Goal: Use online tool/utility: Utilize a website feature to perform a specific function

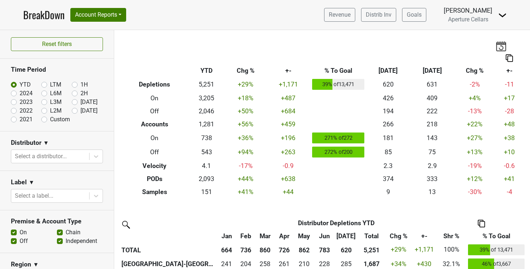
click at [57, 15] on link "BreakDown" at bounding box center [43, 14] width 41 height 15
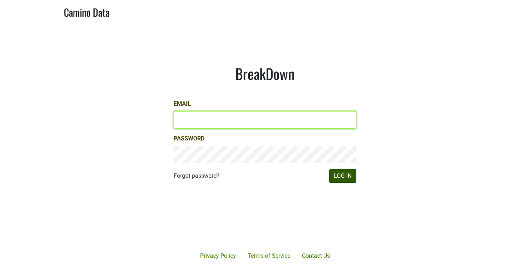
type input "cclarke@aperture-cellars.com"
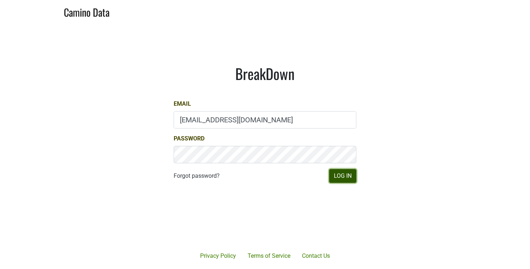
click at [338, 175] on button "Log In" at bounding box center [342, 176] width 27 height 14
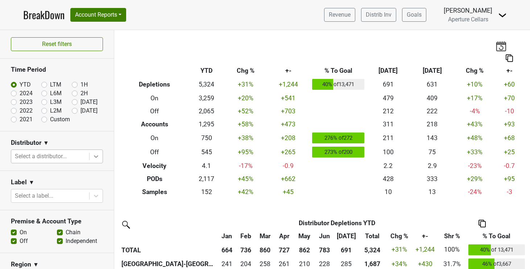
click at [96, 156] on icon at bounding box center [95, 156] width 7 height 7
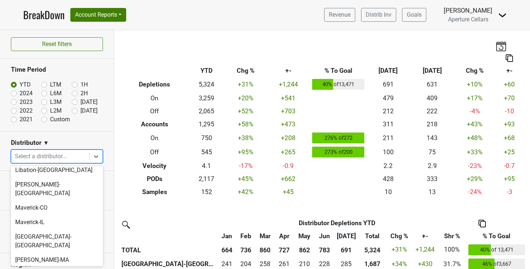
scroll to position [167, 0]
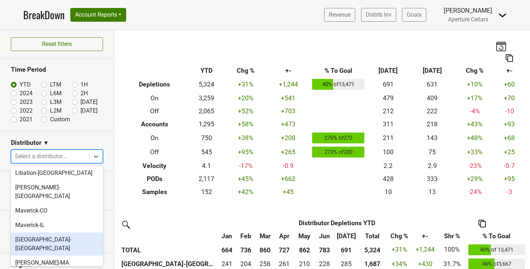
click at [73, 233] on div "[GEOGRAPHIC_DATA]-[GEOGRAPHIC_DATA]" at bounding box center [57, 244] width 92 height 23
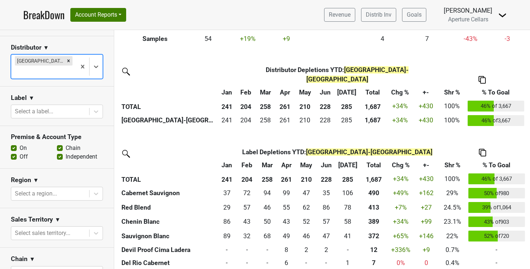
scroll to position [0, 0]
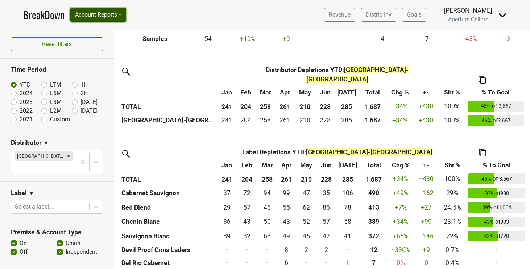
click at [124, 12] on button "Account Reports" at bounding box center [98, 15] width 56 height 14
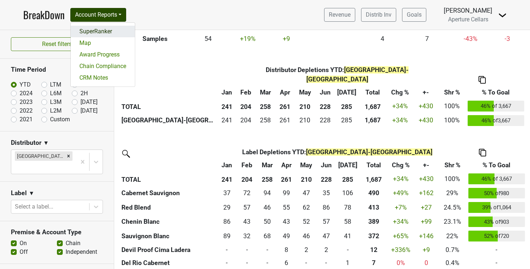
click at [121, 28] on link "SuperRanker" at bounding box center [103, 32] width 64 height 12
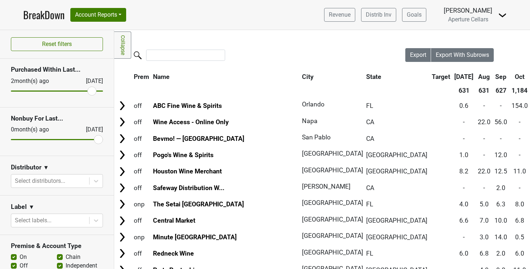
drag, startPoint x: 18, startPoint y: 90, endPoint x: 92, endPoint y: 97, distance: 75.0
type input "2"
click at [92, 92] on input "range" at bounding box center [57, 91] width 92 height 1
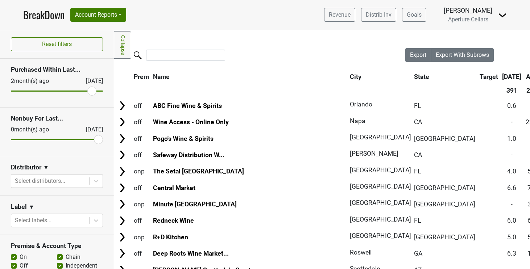
click at [69, 173] on div "Distributor ▼" at bounding box center [57, 169] width 92 height 11
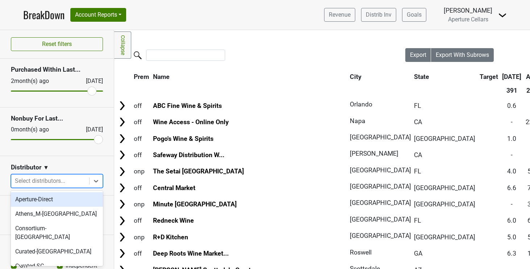
click at [69, 181] on div at bounding box center [50, 181] width 71 height 10
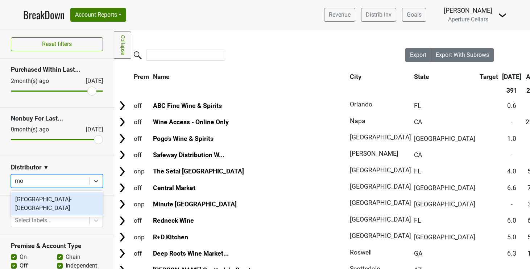
type input "mon"
click at [67, 200] on div "[GEOGRAPHIC_DATA]-[GEOGRAPHIC_DATA]" at bounding box center [57, 204] width 92 height 23
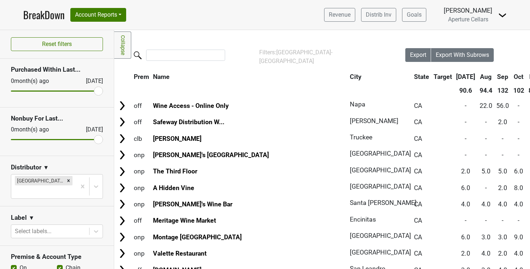
type input "0"
drag, startPoint x: 89, startPoint y: 93, endPoint x: 107, endPoint y: 98, distance: 18.4
click at [107, 98] on section "Purchased Within Last... 0 month(s) ago Aug '25" at bounding box center [57, 83] width 114 height 49
drag, startPoint x: 97, startPoint y: 137, endPoint x: 80, endPoint y: 140, distance: 17.3
type input "3"
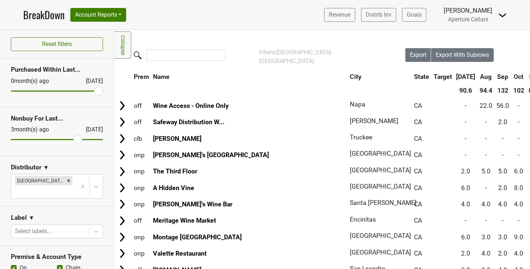
click at [80, 140] on input "range" at bounding box center [57, 139] width 92 height 1
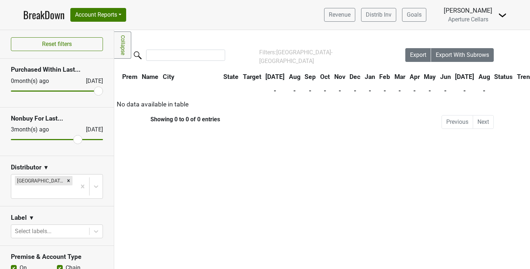
drag, startPoint x: 96, startPoint y: 90, endPoint x: 113, endPoint y: 91, distance: 17.1
click at [103, 91] on input "range" at bounding box center [57, 91] width 92 height 1
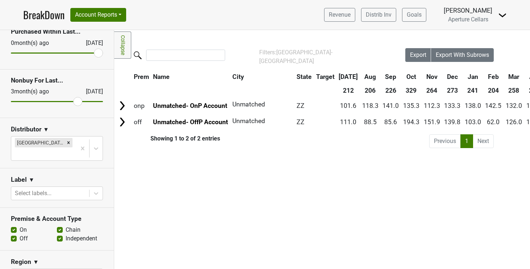
scroll to position [22, 0]
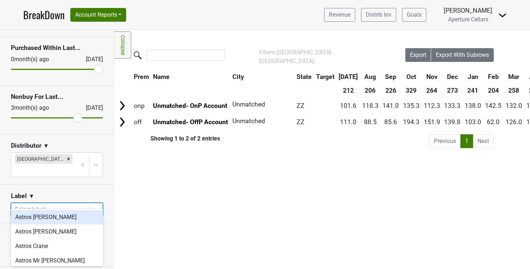
click at [66, 205] on div at bounding box center [50, 210] width 71 height 10
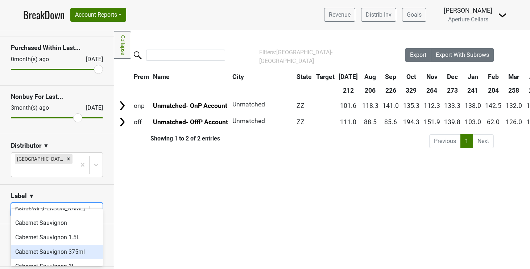
scroll to position [53, 0]
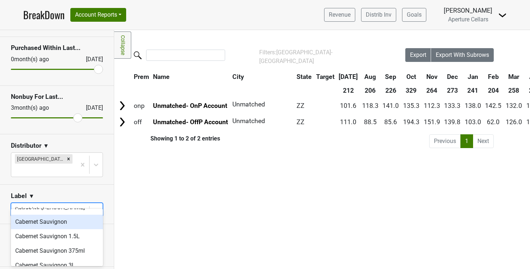
click at [66, 224] on div "Cabernet Sauvignon" at bounding box center [57, 222] width 92 height 15
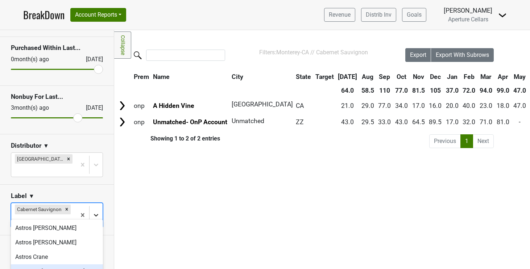
scroll to position [59, 0]
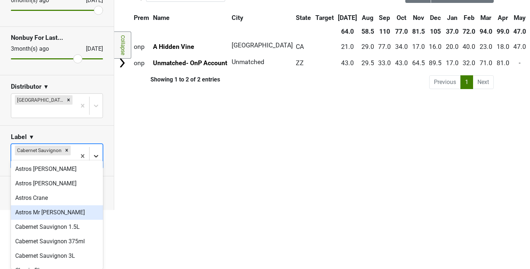
click at [96, 209] on body "BreakDown Account Reports SuperRanker Map Award Progress Chain Compliance CRM N…" at bounding box center [265, 75] width 530 height 269
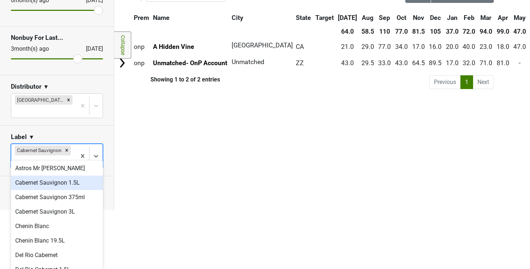
scroll to position [45, 0]
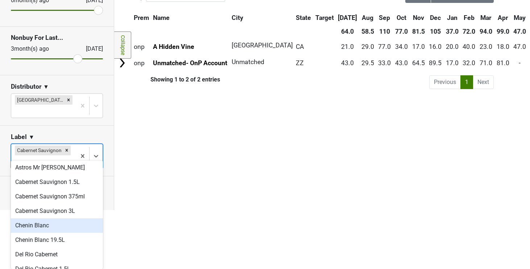
click at [78, 224] on div "Chenin Blanc" at bounding box center [57, 226] width 92 height 15
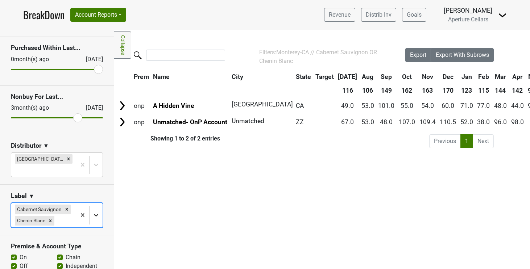
scroll to position [59, 0]
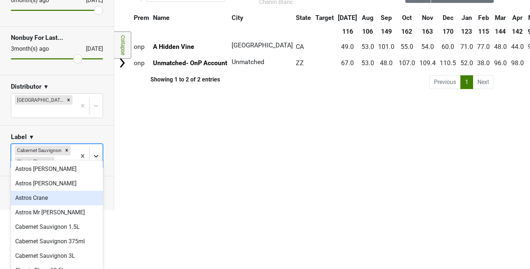
click at [96, 202] on body "BreakDown Account Reports SuperRanker Map Award Progress Chain Compliance CRM N…" at bounding box center [265, 75] width 530 height 269
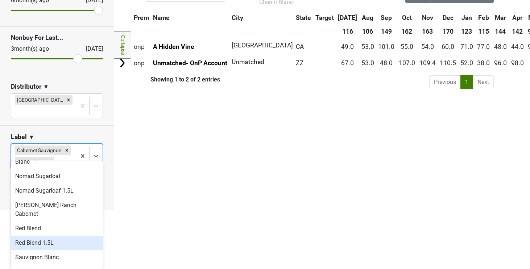
scroll to position [227, 0]
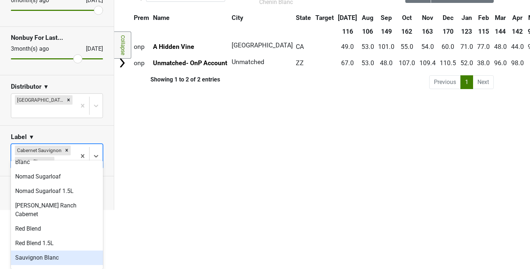
click at [71, 251] on div "Sauvignon Blanc" at bounding box center [57, 258] width 92 height 15
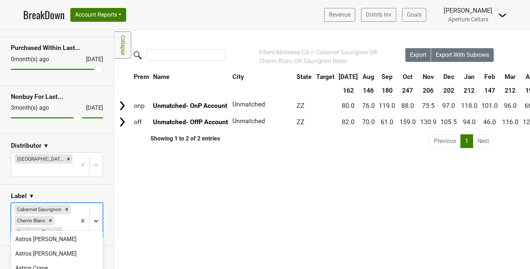
scroll to position [70, 0]
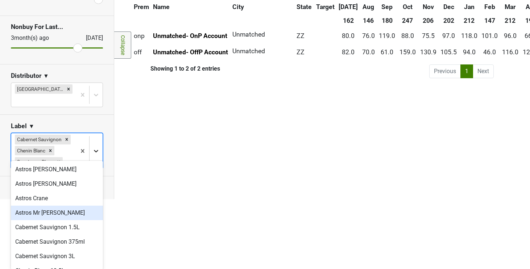
click at [98, 199] on body "BreakDown Account Reports SuperRanker Map Award Progress Chain Compliance CRM N…" at bounding box center [265, 64] width 530 height 269
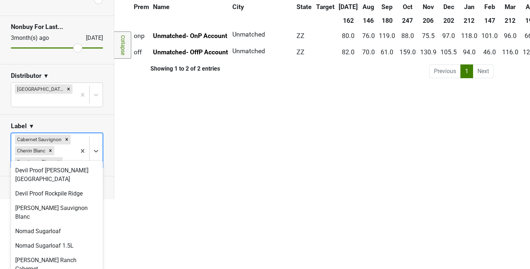
scroll to position [213, 0]
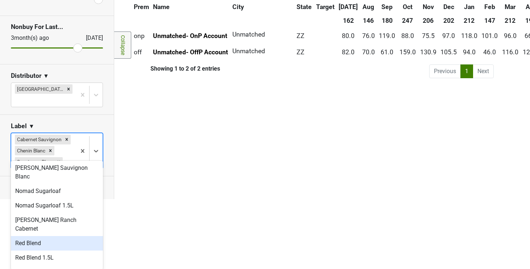
click at [76, 236] on div "Red Blend" at bounding box center [57, 243] width 92 height 15
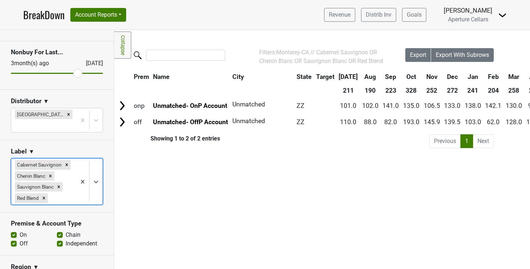
scroll to position [0, 0]
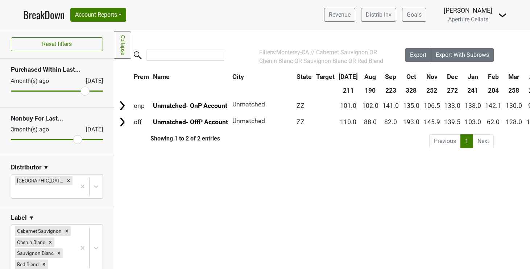
drag, startPoint x: 98, startPoint y: 88, endPoint x: 84, endPoint y: 90, distance: 13.5
click at [84, 91] on input "range" at bounding box center [57, 91] width 92 height 1
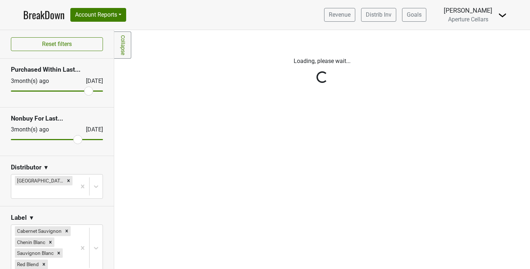
type input "3"
click at [89, 91] on input "range" at bounding box center [57, 91] width 92 height 1
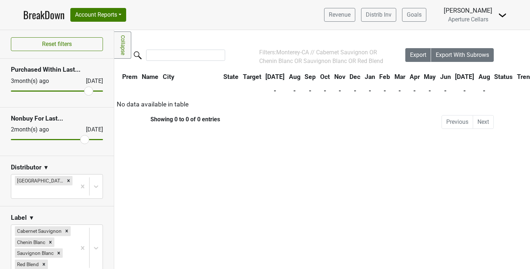
drag, startPoint x: 78, startPoint y: 140, endPoint x: 86, endPoint y: 140, distance: 7.3
click at [86, 140] on input "range" at bounding box center [57, 139] width 92 height 1
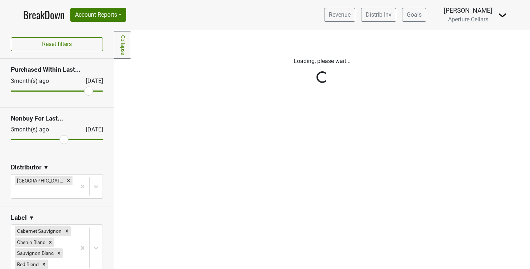
drag, startPoint x: 86, startPoint y: 140, endPoint x: 63, endPoint y: 141, distance: 22.1
click at [63, 140] on input "range" at bounding box center [57, 139] width 92 height 1
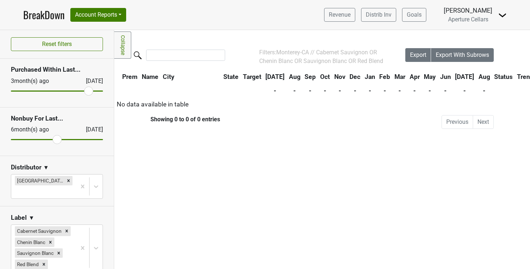
drag, startPoint x: 63, startPoint y: 141, endPoint x: 58, endPoint y: 141, distance: 5.4
type input "6"
click at [58, 140] on input "range" at bounding box center [57, 139] width 92 height 1
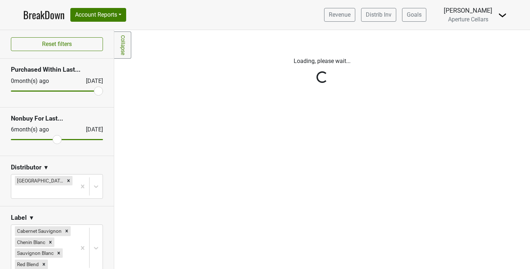
type input "0"
drag, startPoint x: 86, startPoint y: 88, endPoint x: 112, endPoint y: 88, distance: 26.1
click at [112, 88] on div "Reset filters Purchased Within Last... 0 month(s) ago Aug '25 Nonbuy For Last..…" at bounding box center [57, 149] width 114 height 239
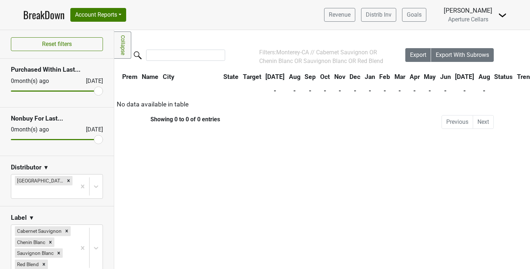
drag, startPoint x: 54, startPoint y: 140, endPoint x: 121, endPoint y: 137, distance: 67.1
type input "0"
click at [103, 139] on input "range" at bounding box center [57, 139] width 92 height 1
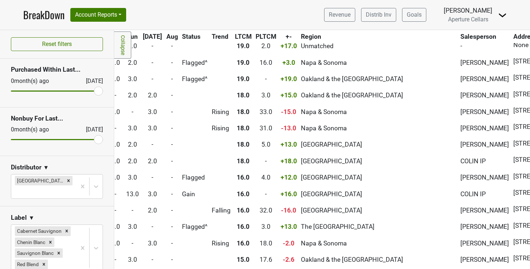
scroll to position [0, 518]
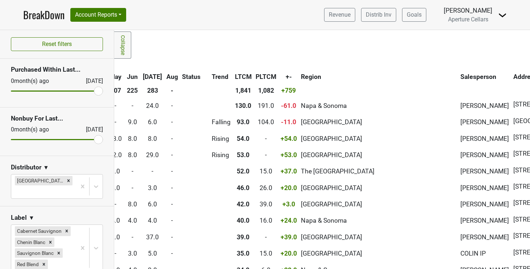
click at [459, 75] on th "Salesperson" at bounding box center [485, 76] width 52 height 13
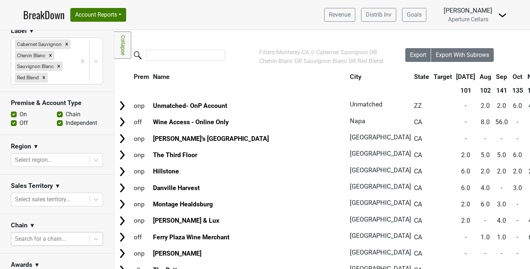
scroll to position [188, 0]
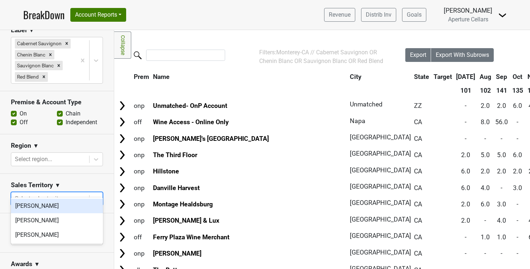
click at [88, 193] on div "Select sales territory..." at bounding box center [50, 199] width 78 height 13
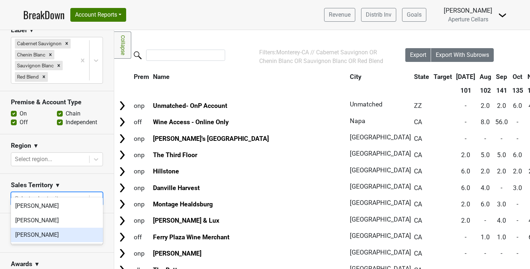
click at [78, 235] on div "[PERSON_NAME]" at bounding box center [57, 235] width 92 height 15
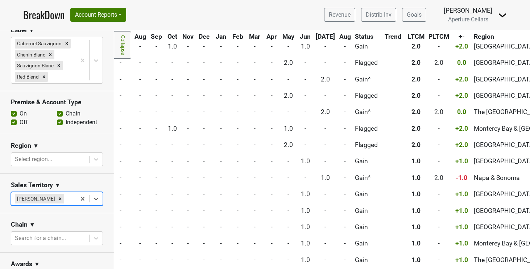
scroll to position [2403, 345]
